Goal: Task Accomplishment & Management: Use online tool/utility

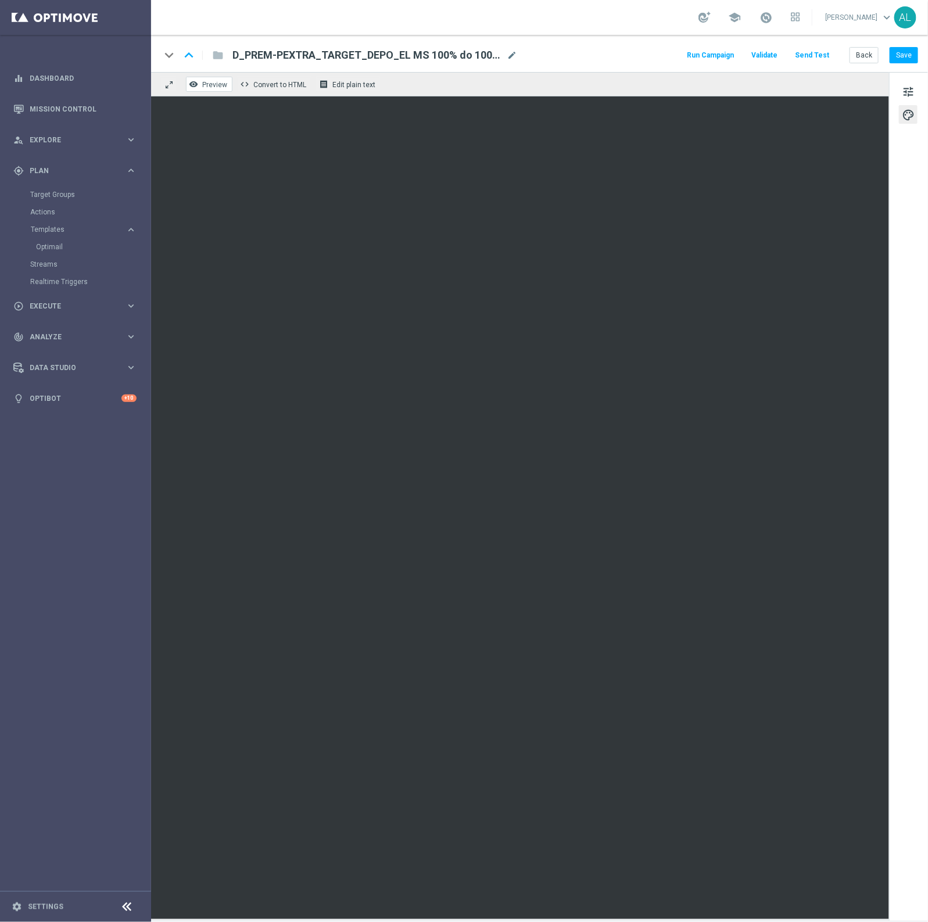
click at [201, 89] on button "remove_red_eye Preview" at bounding box center [209, 84] width 46 height 15
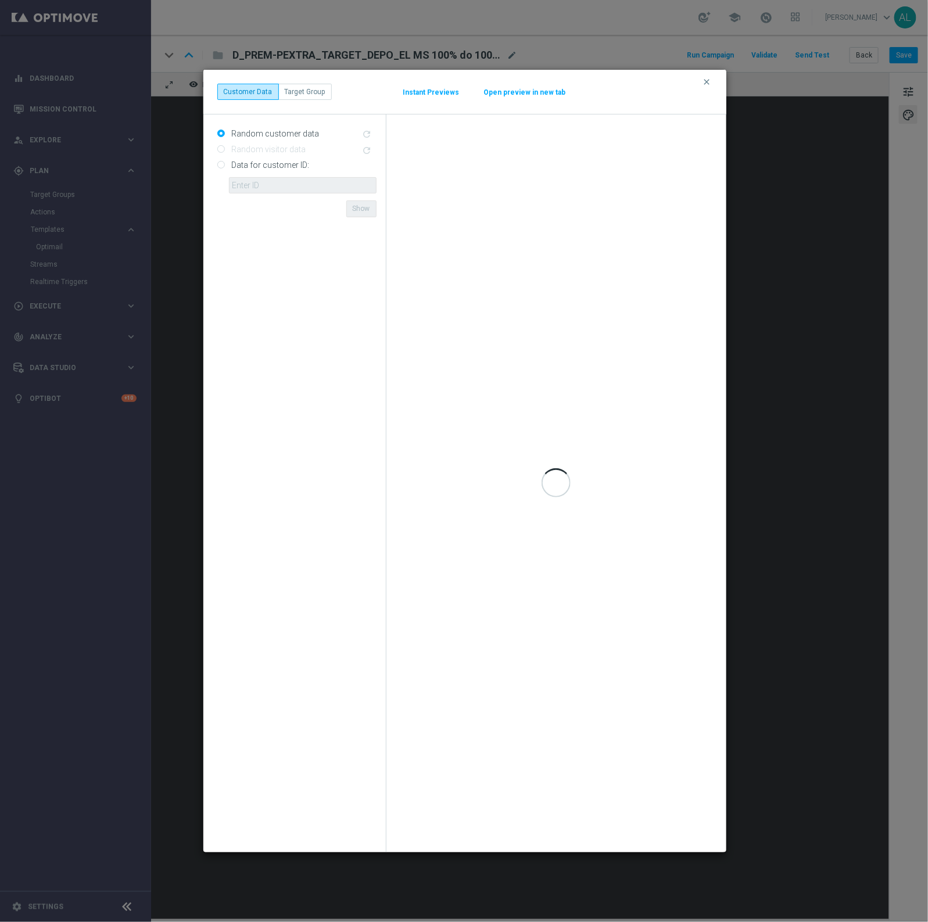
click at [529, 91] on button "Open preview in new tab" at bounding box center [525, 92] width 83 height 9
